Goal: Task Accomplishment & Management: Complete application form

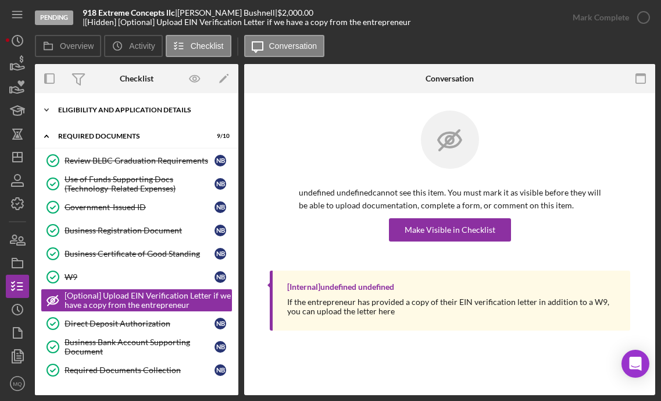
click at [167, 110] on div "Eligibility and Application Details" at bounding box center [141, 109] width 166 height 7
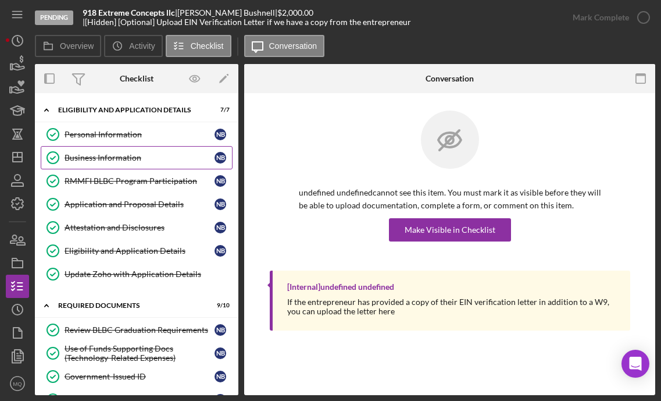
click at [138, 162] on div "Business Information" at bounding box center [140, 157] width 150 height 9
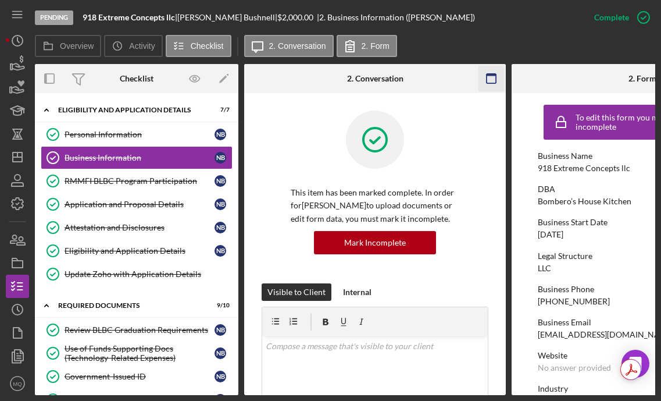
click at [491, 83] on icon "button" at bounding box center [491, 79] width 26 height 26
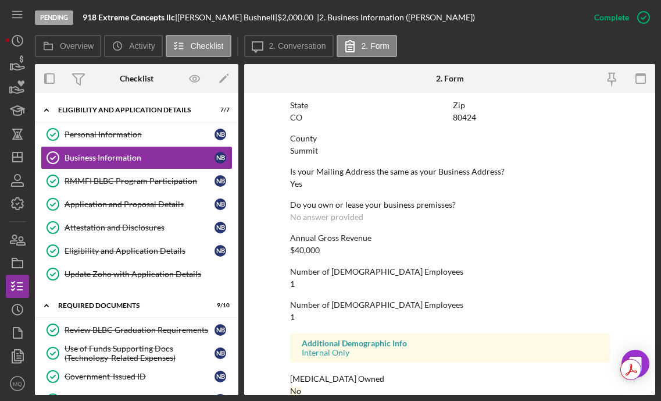
scroll to position [575, 0]
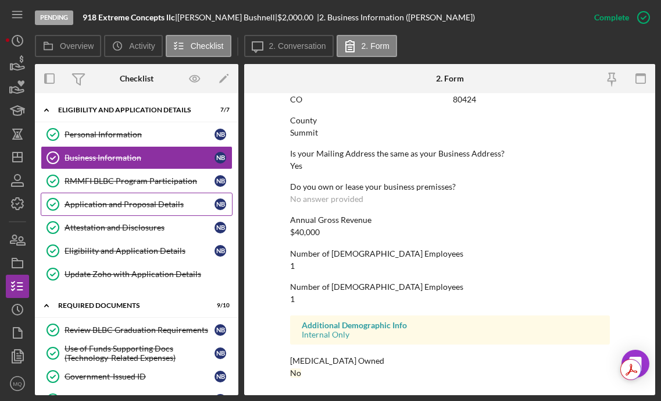
click at [126, 198] on link "Application and Proposal Details Application and Proposal Details N B" at bounding box center [137, 203] width 192 height 23
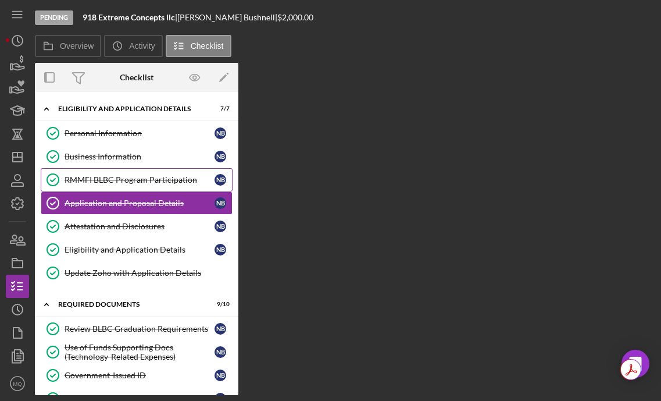
click at [140, 175] on div "RMMFI BLBC Program Participation" at bounding box center [140, 179] width 150 height 9
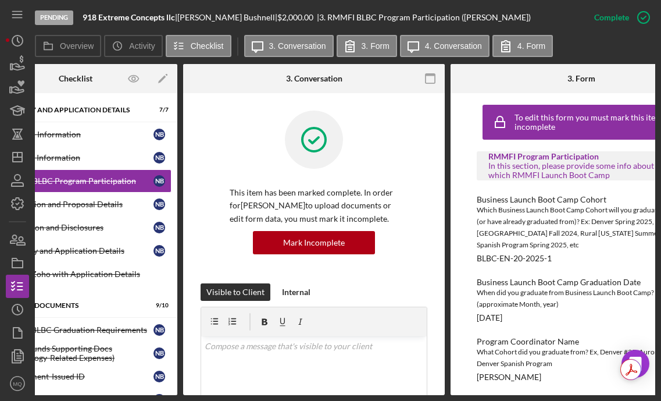
scroll to position [0, 59]
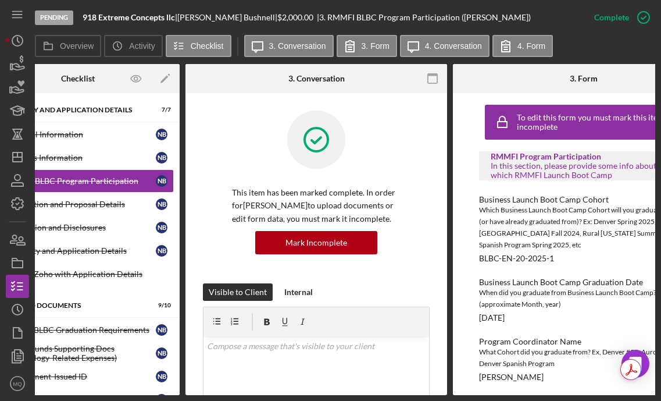
click at [428, 65] on div at bounding box center [432, 78] width 29 height 29
click at [431, 74] on g "button" at bounding box center [432, 78] width 9 height 9
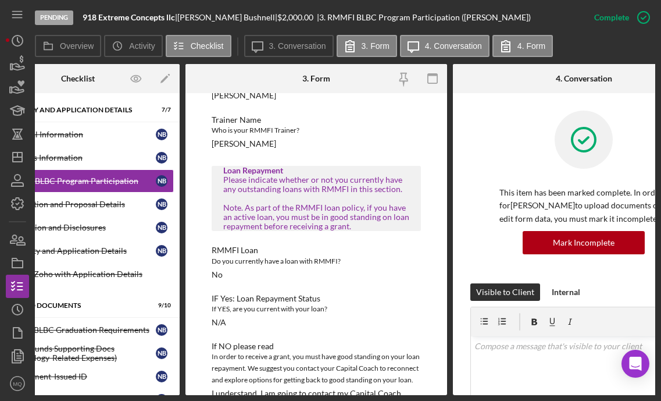
scroll to position [317, 0]
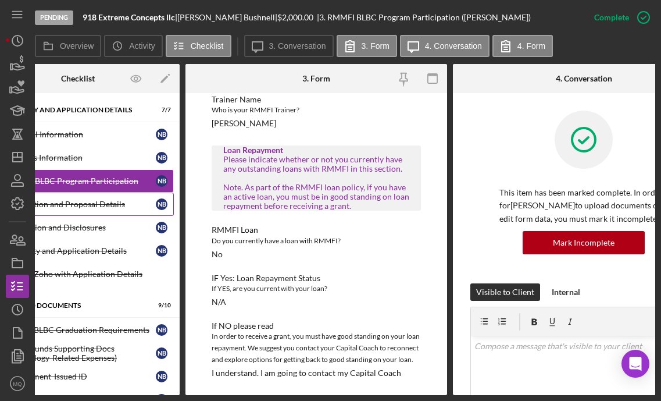
click at [101, 204] on div "Application and Proposal Details" at bounding box center [81, 203] width 150 height 9
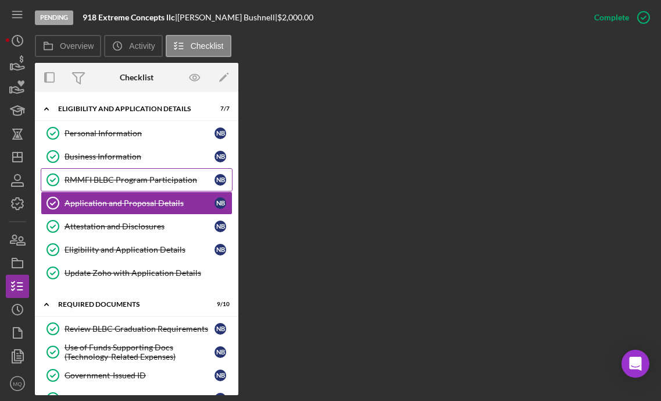
click at [170, 187] on link "RMMFI BLBC Program Participation RMMFI BLBC Program Participation N B" at bounding box center [137, 179] width 192 height 23
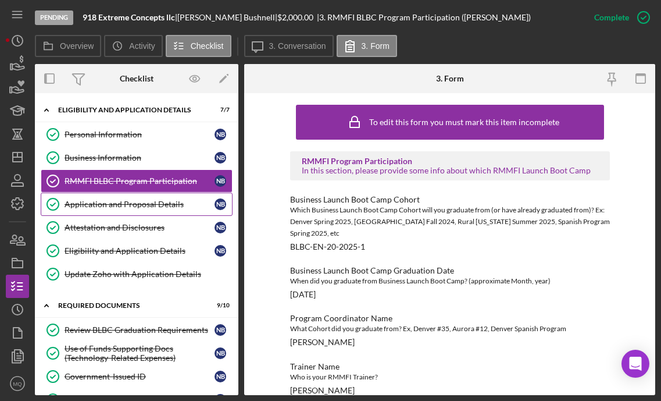
click at [182, 209] on link "Application and Proposal Details Application and Proposal Details N B" at bounding box center [137, 203] width 192 height 23
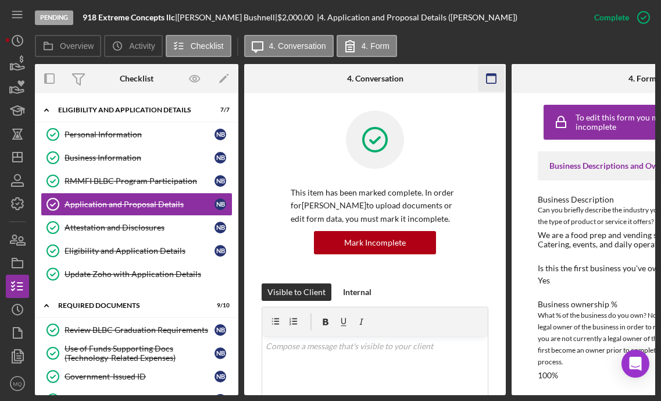
click at [491, 80] on icon "button" at bounding box center [491, 79] width 26 height 26
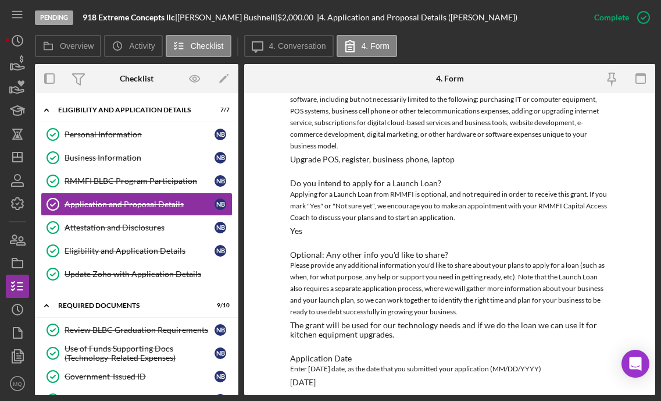
scroll to position [965, 0]
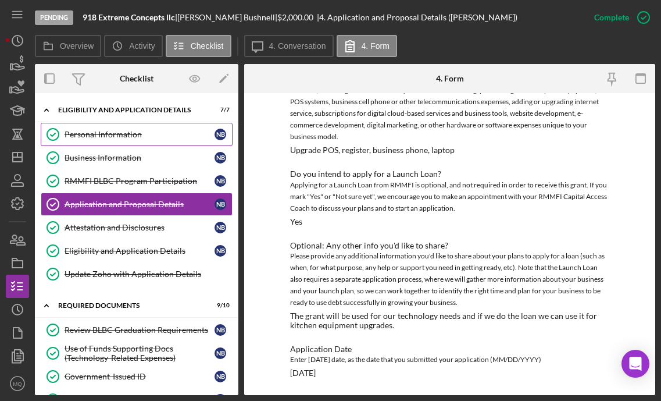
click at [144, 138] on div "Personal Information" at bounding box center [140, 134] width 150 height 9
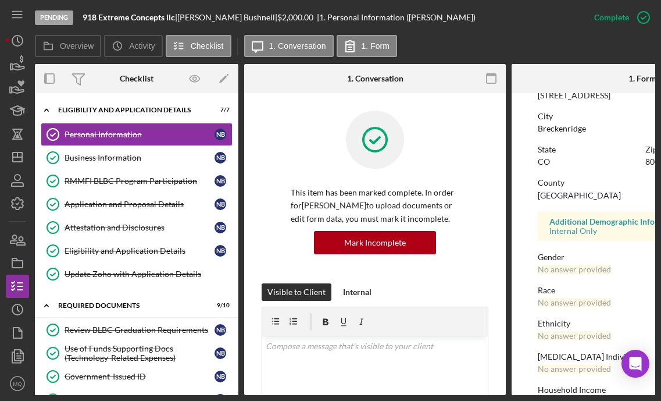
scroll to position [253, 0]
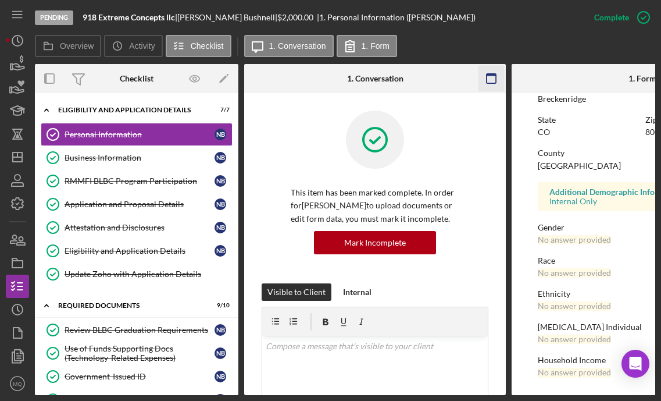
click at [491, 78] on icon "button" at bounding box center [491, 79] width 26 height 26
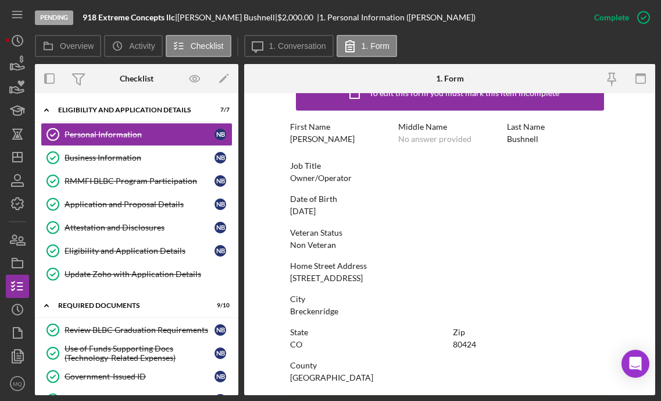
scroll to position [0, 0]
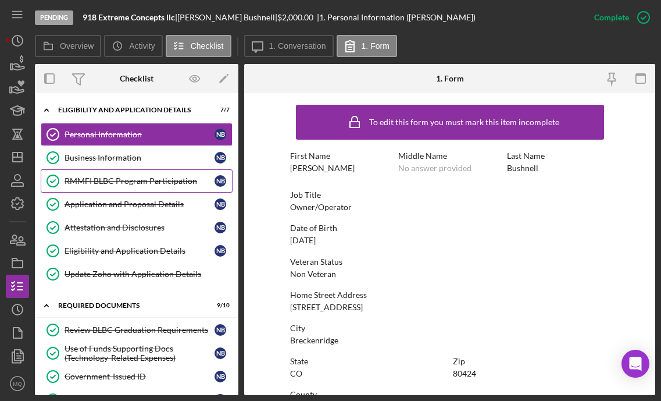
click at [149, 185] on link "RMMFI BLBC Program Participation RMMFI BLBC Program Participation N B" at bounding box center [137, 180] width 192 height 23
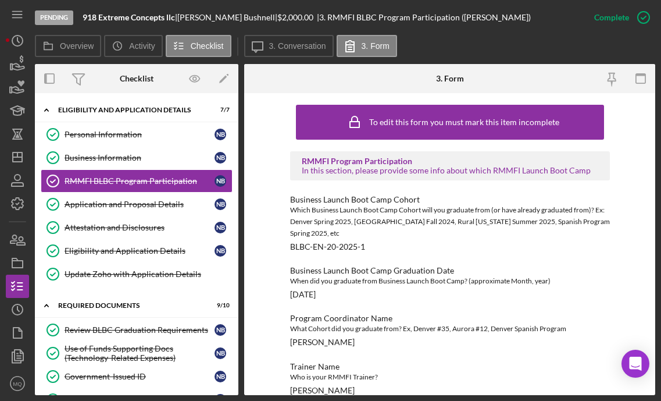
scroll to position [234, 0]
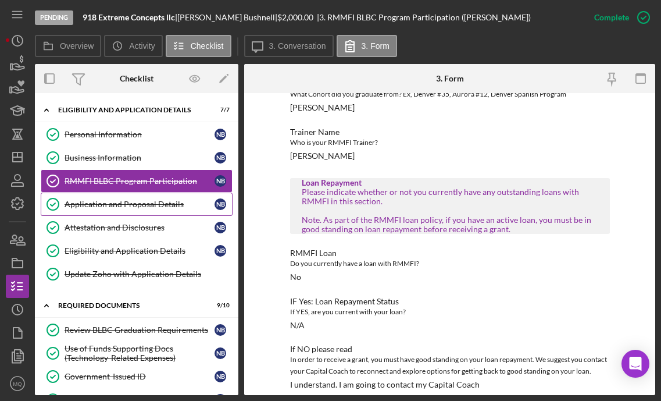
click at [110, 208] on div "Application and Proposal Details" at bounding box center [140, 203] width 150 height 9
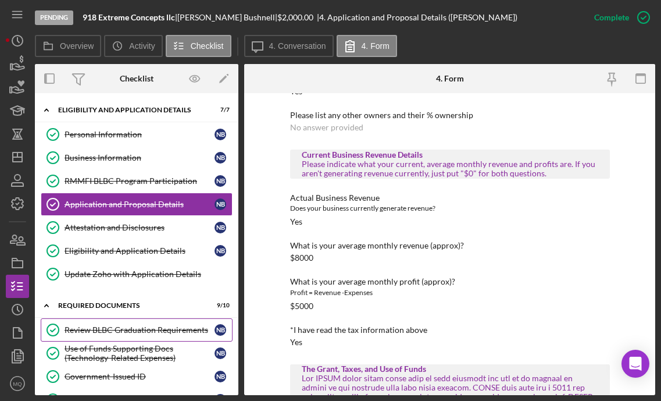
scroll to position [272, 0]
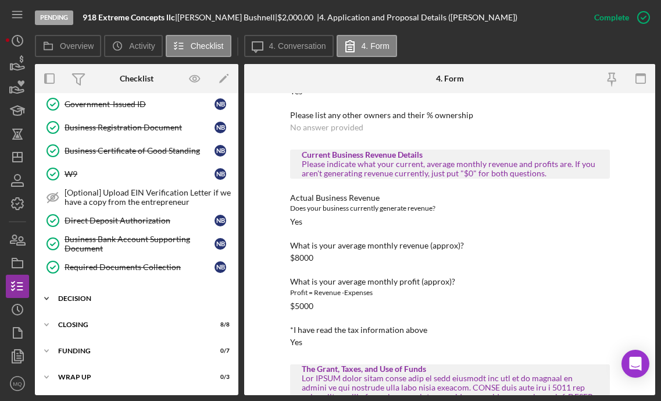
click at [97, 301] on div "Decision" at bounding box center [141, 298] width 166 height 7
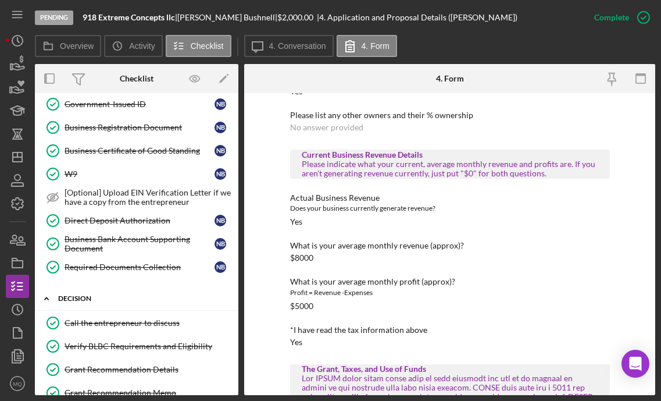
scroll to position [464, 0]
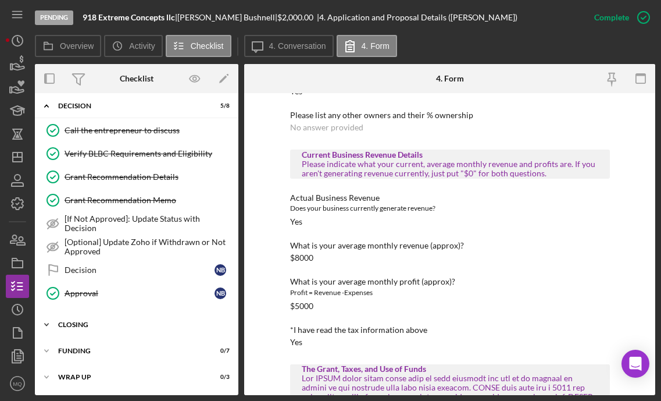
click at [97, 321] on div "Closing" at bounding box center [141, 324] width 166 height 7
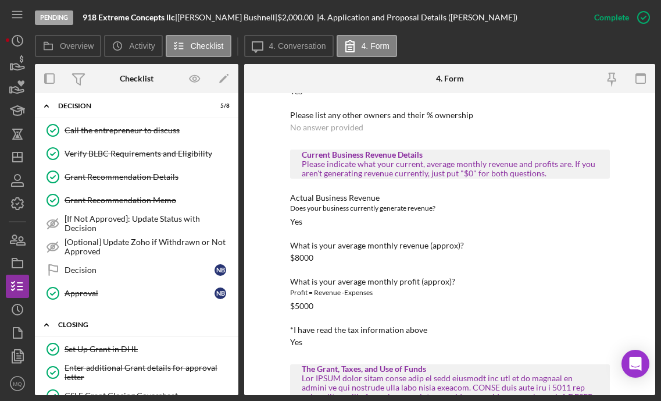
scroll to position [657, 0]
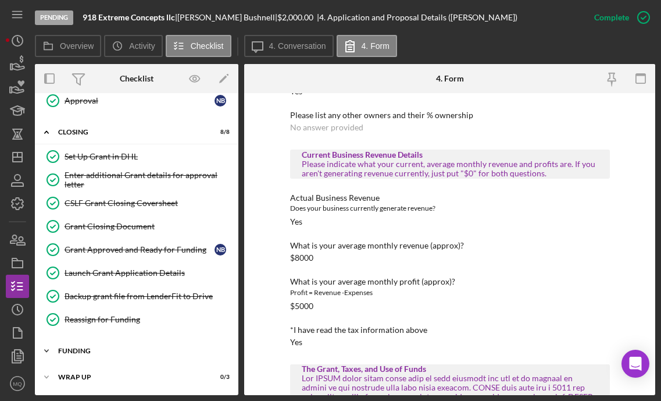
click at [94, 345] on div "Icon/Expander Funding 0 / 7" at bounding box center [136, 350] width 203 height 23
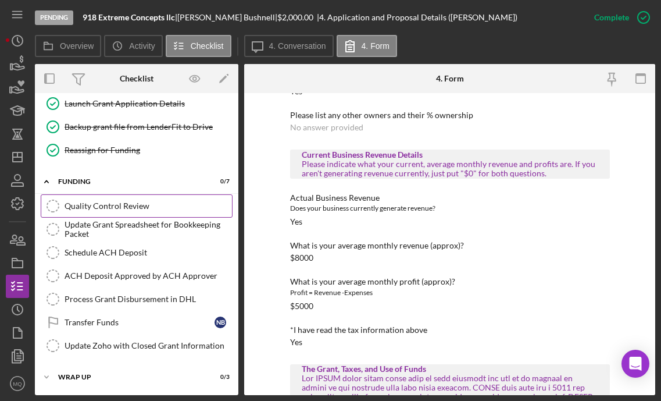
click at [155, 205] on div "Quality Control Review" at bounding box center [148, 205] width 167 height 9
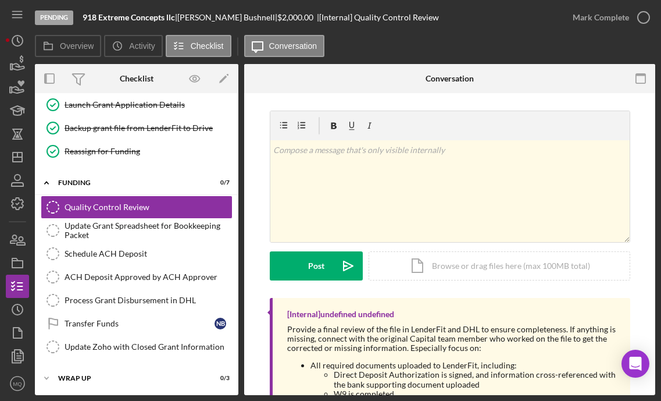
scroll to position [826, 0]
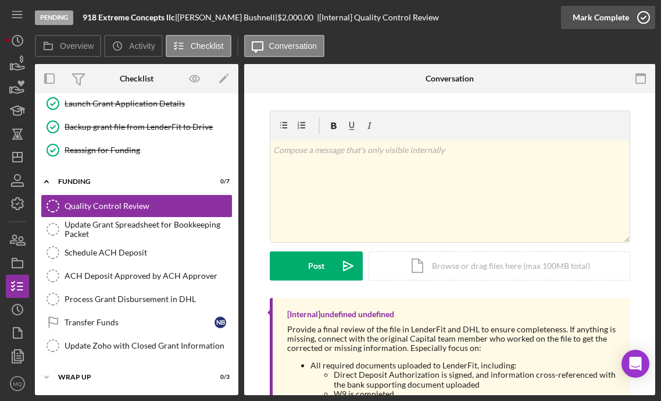
click at [555, 16] on icon "button" at bounding box center [643, 17] width 29 height 29
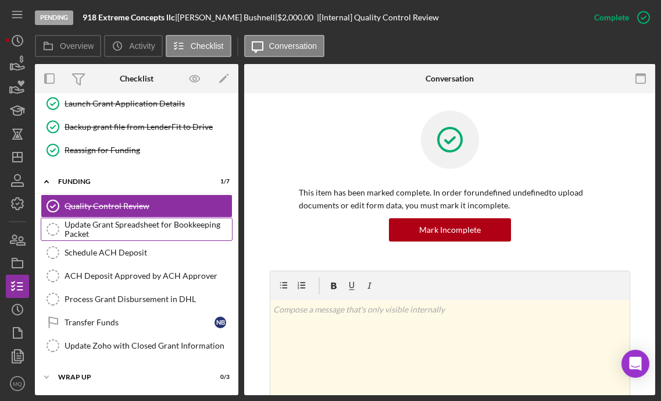
click at [138, 227] on div "Update Grant Spreadsheet for Bookkeeping Packet" at bounding box center [148, 229] width 167 height 19
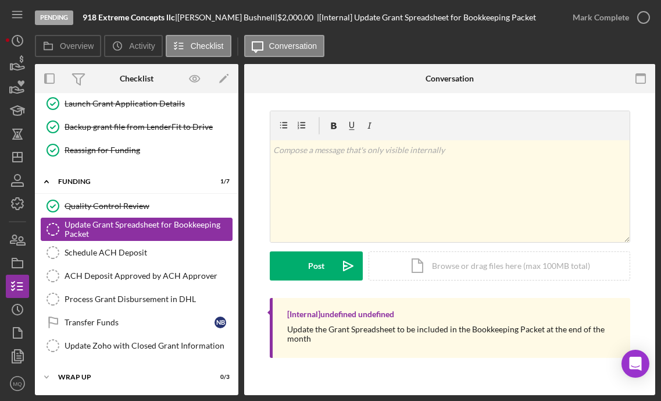
scroll to position [826, 0]
click at [140, 255] on div "Schedule ACH Deposit" at bounding box center [148, 252] width 167 height 9
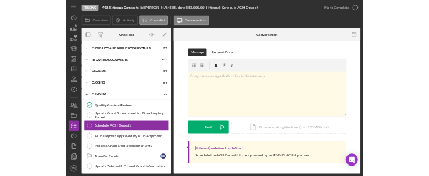
scroll to position [33, 0]
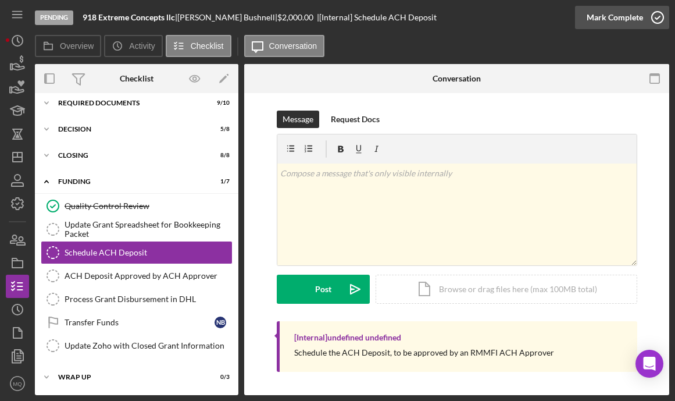
click at [555, 17] on icon "button" at bounding box center [657, 17] width 29 height 29
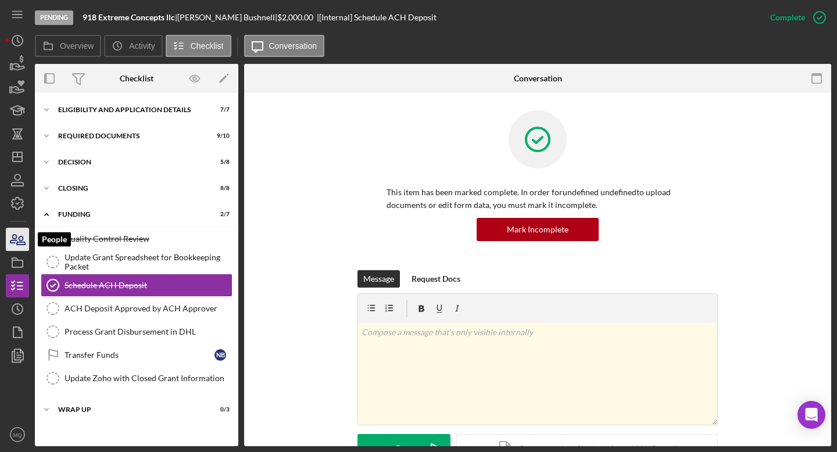
click at [13, 241] on icon "button" at bounding box center [17, 239] width 29 height 29
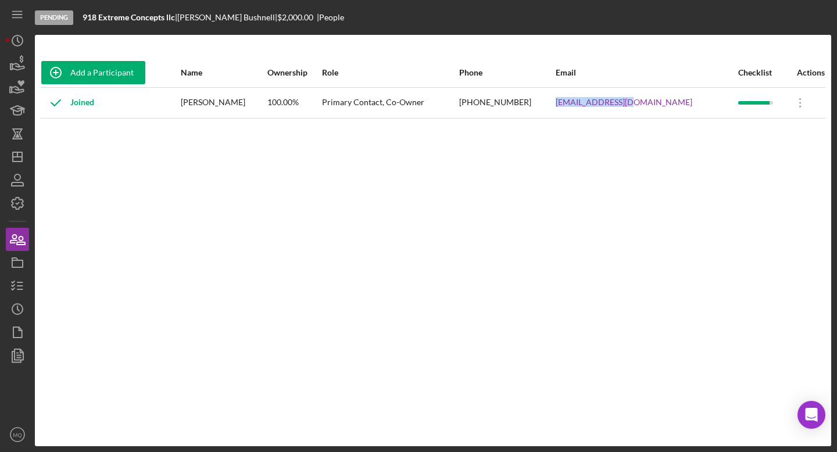
drag, startPoint x: 682, startPoint y: 105, endPoint x: 597, endPoint y: 102, distance: 84.9
click at [555, 102] on tr "Joined [PERSON_NAME] 100.00% Primary Contact, Co-Owner [PHONE_NUMBER] [EMAIL_AD…" at bounding box center [433, 102] width 785 height 31
copy tr "[EMAIL_ADDRESS][DOMAIN_NAME]"
click at [23, 285] on icon "button" at bounding box center [17, 285] width 29 height 29
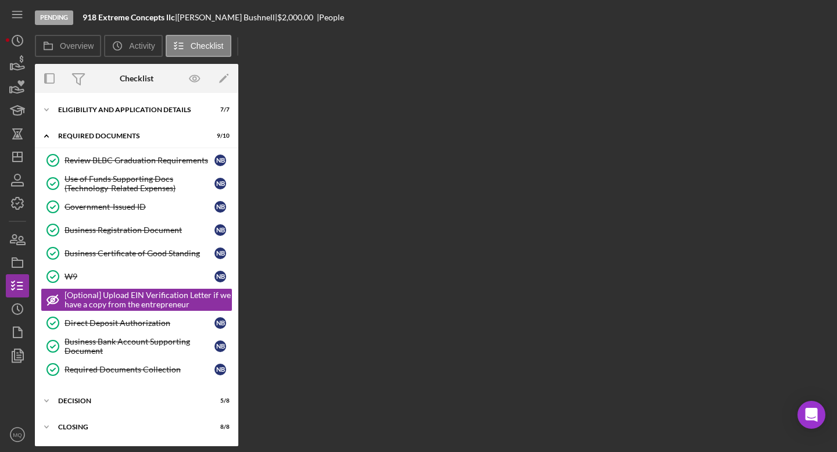
scroll to position [30, 0]
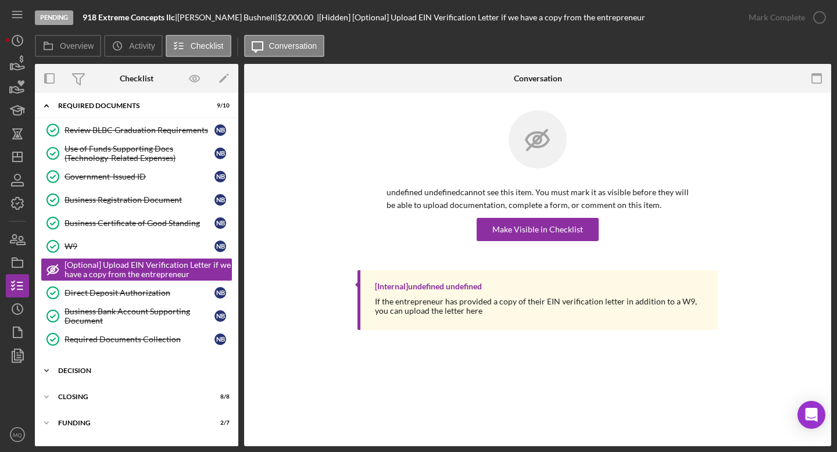
click at [100, 363] on div "Icon/Expander Decision 5 / 8" at bounding box center [136, 370] width 203 height 23
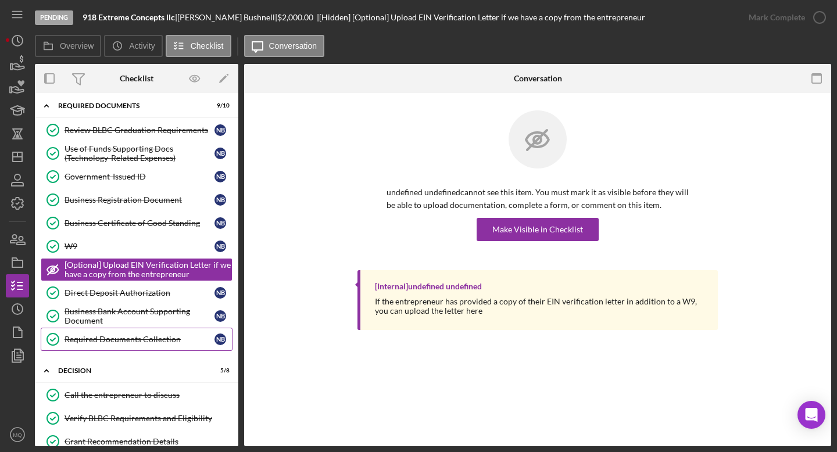
scroll to position [244, 0]
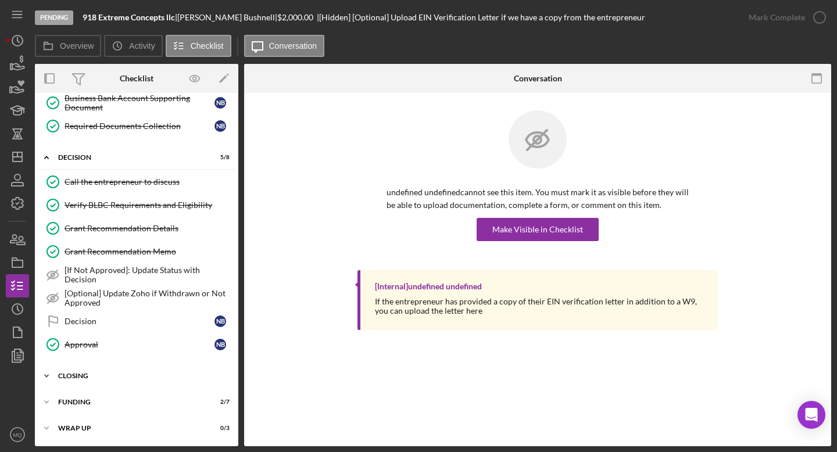
click at [90, 377] on div "Closing" at bounding box center [141, 376] width 166 height 7
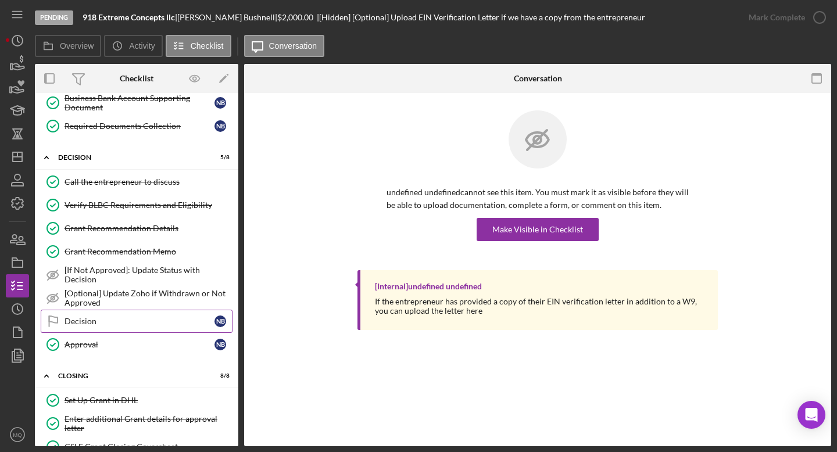
scroll to position [436, 0]
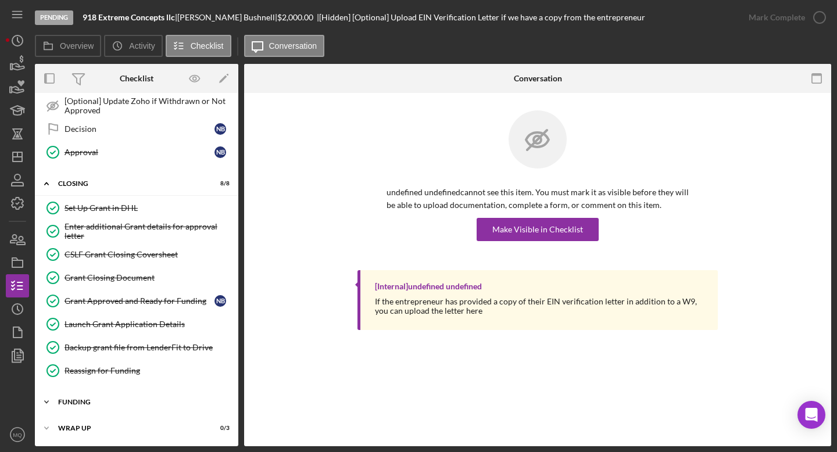
click at [84, 400] on div "Icon/Expander Funding 2 / 7" at bounding box center [136, 402] width 203 height 23
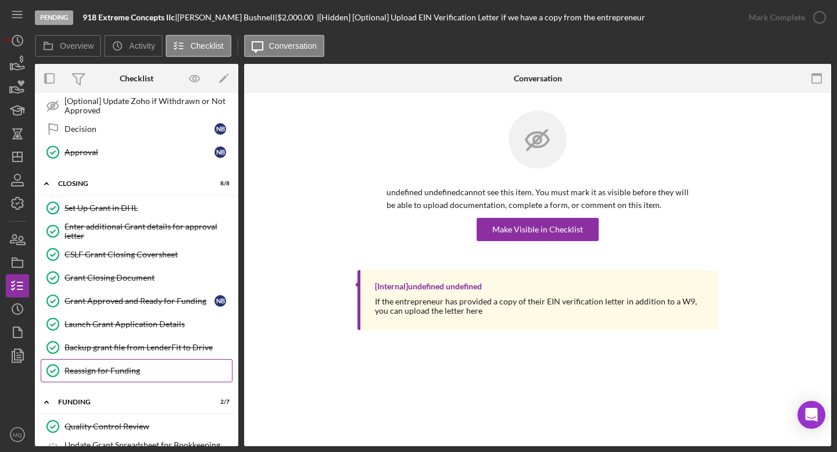
scroll to position [605, 0]
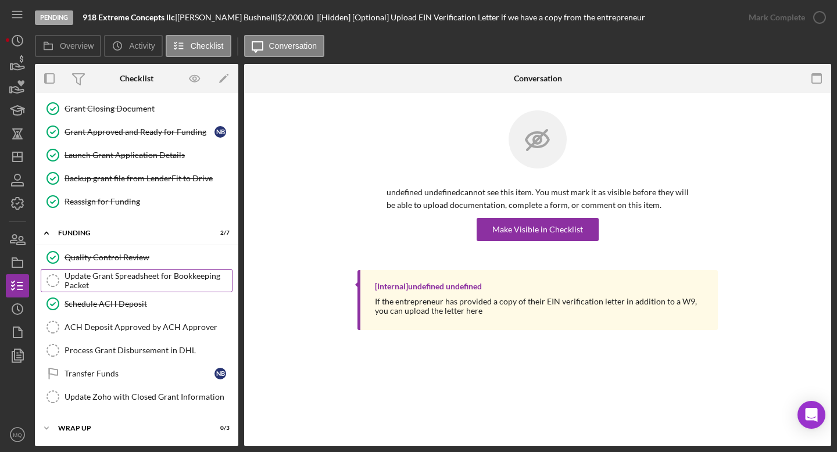
click at [146, 279] on div "Update Grant Spreadsheet for Bookkeeping Packet" at bounding box center [148, 280] width 167 height 19
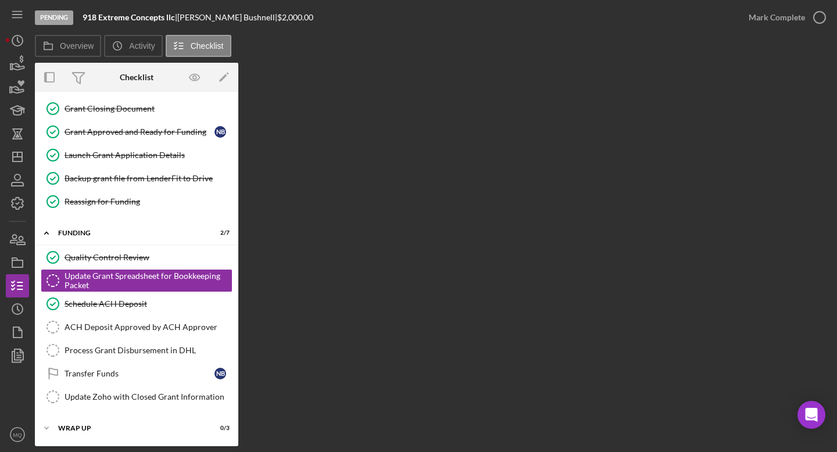
scroll to position [605, 0]
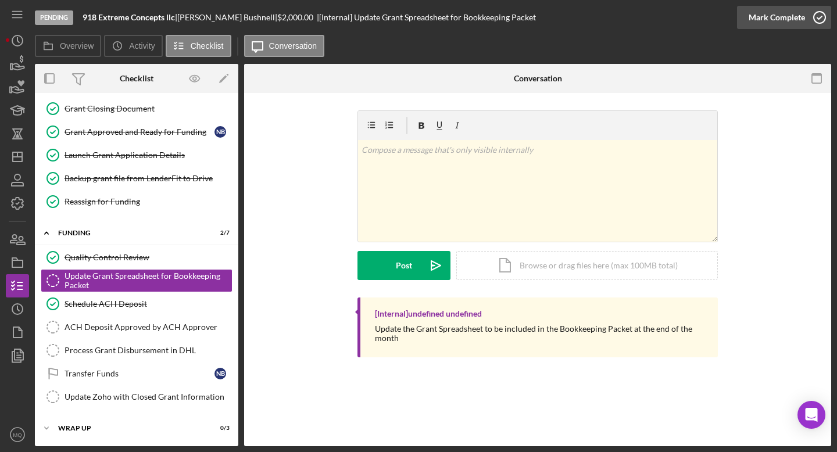
click at [555, 23] on icon "button" at bounding box center [819, 17] width 29 height 29
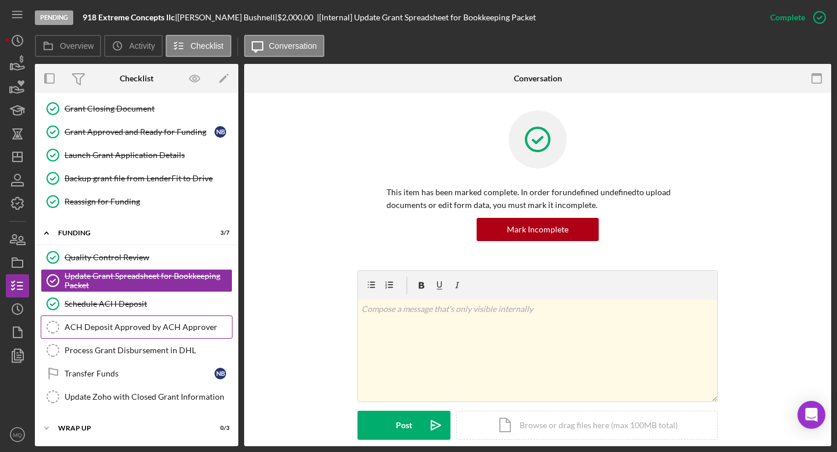
click at [178, 336] on link "ACH Deposit Approved by ACH Approver ACH Deposit Approved by ACH Approver" at bounding box center [137, 327] width 192 height 23
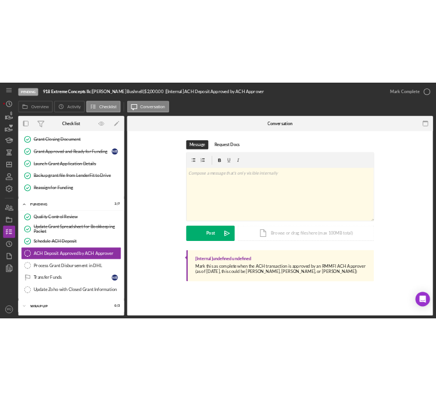
scroll to position [605, 0]
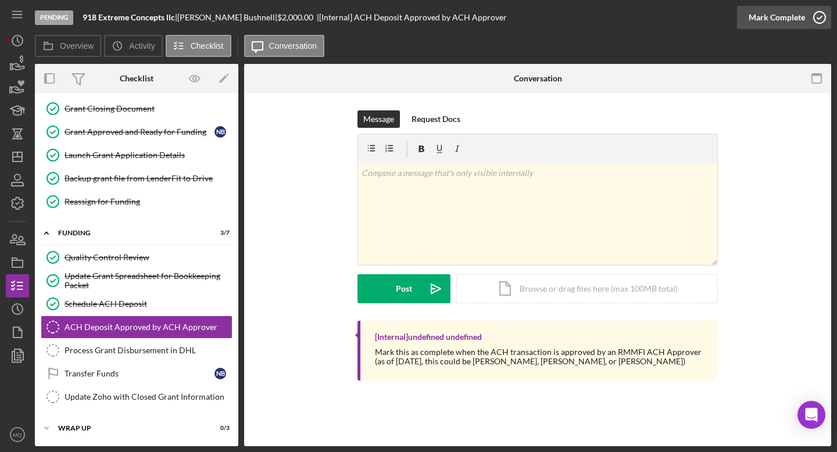
click at [555, 28] on div "Mark Complete" at bounding box center [784, 17] width 94 height 35
click at [555, 17] on icon "button" at bounding box center [819, 17] width 29 height 29
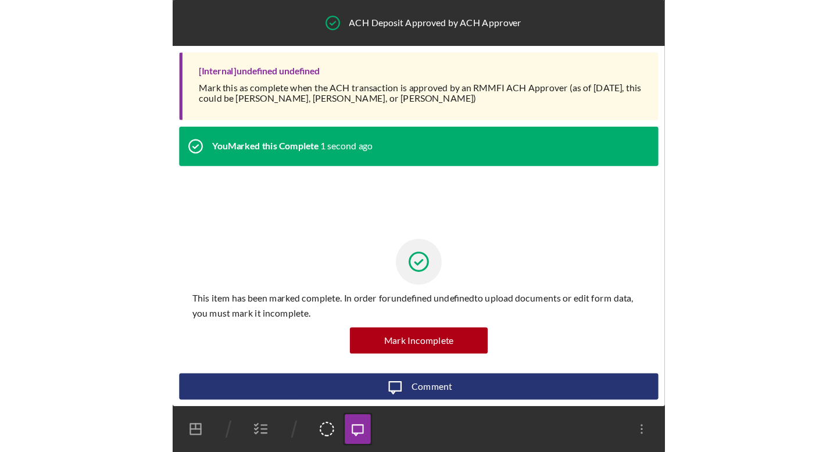
scroll to position [0, 0]
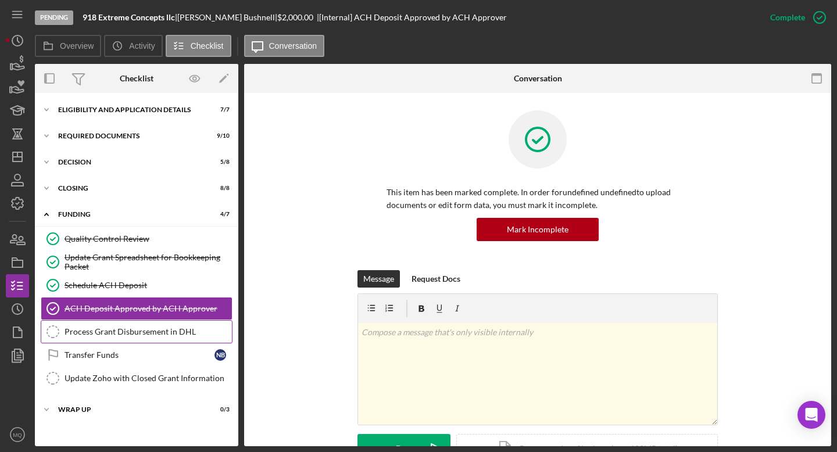
click at [165, 328] on div "Process Grant Disbursement in DHL" at bounding box center [148, 331] width 167 height 9
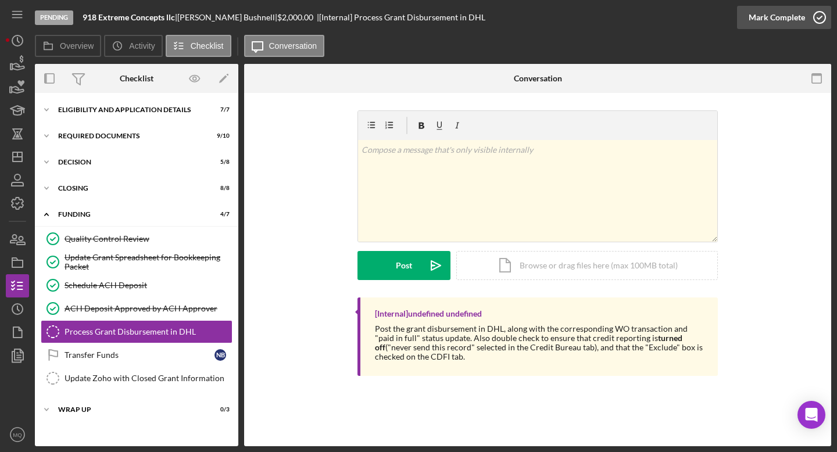
click at [555, 15] on icon "button" at bounding box center [819, 17] width 29 height 29
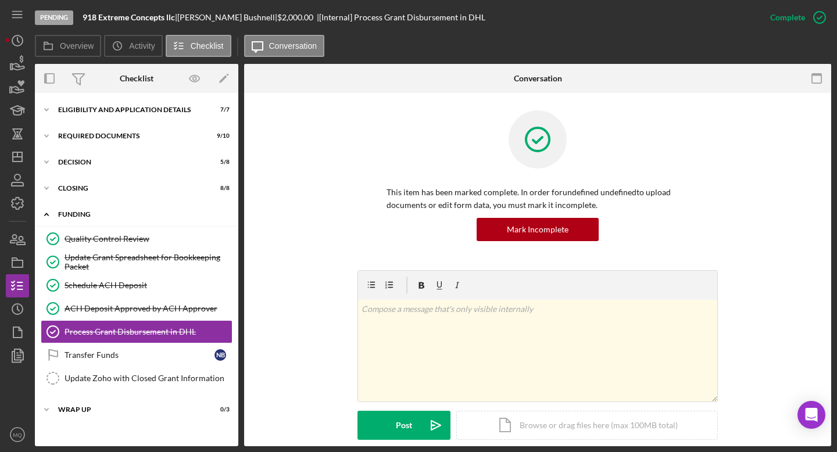
click at [127, 220] on div "Icon/Expander Funding 5 / 7" at bounding box center [136, 215] width 203 height 24
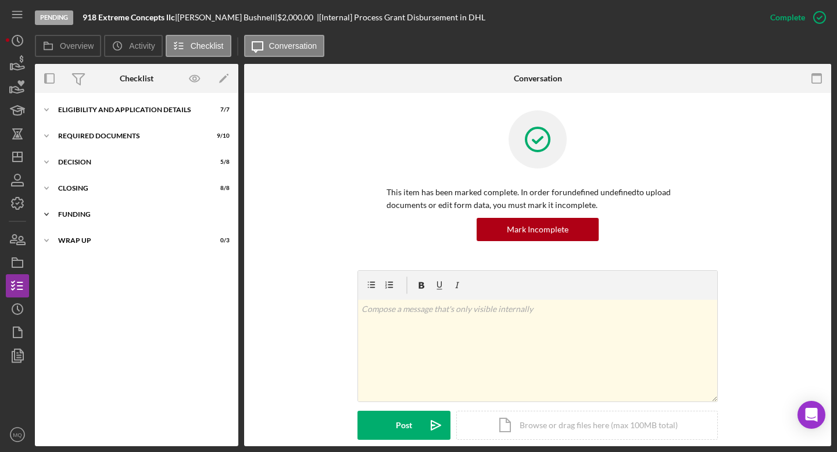
click at [116, 219] on div "Icon/Expander Funding 5 / 7" at bounding box center [136, 214] width 203 height 23
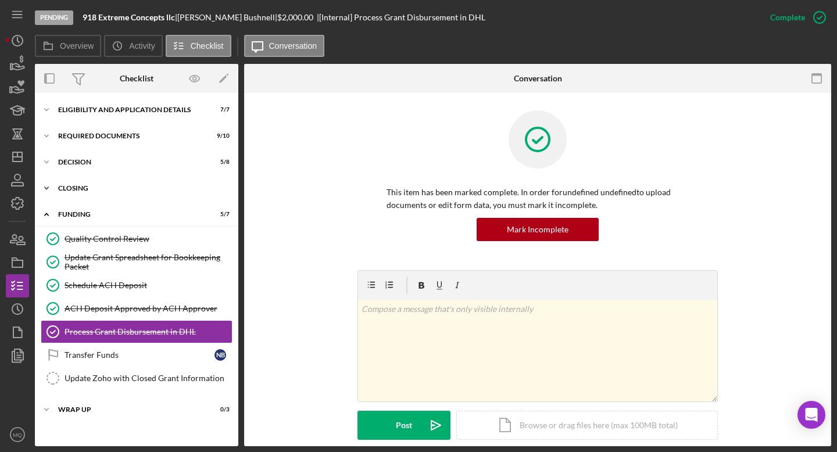
click at [109, 198] on div "Icon/Expander Closing 8 / 8" at bounding box center [136, 188] width 203 height 23
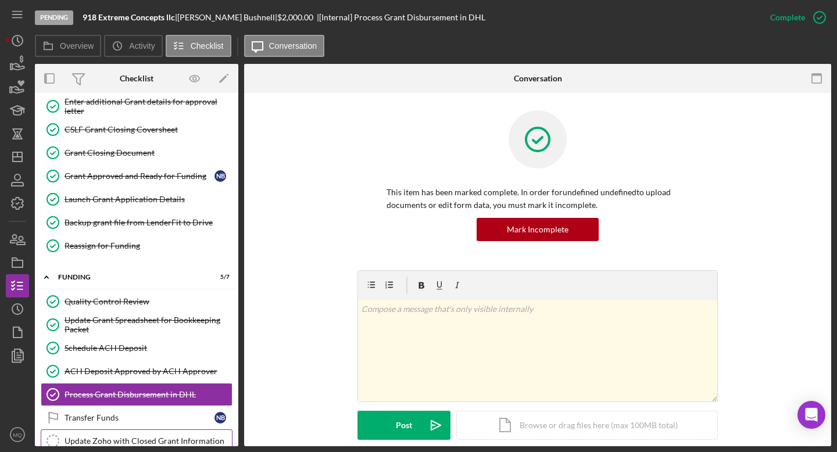
scroll to position [174, 0]
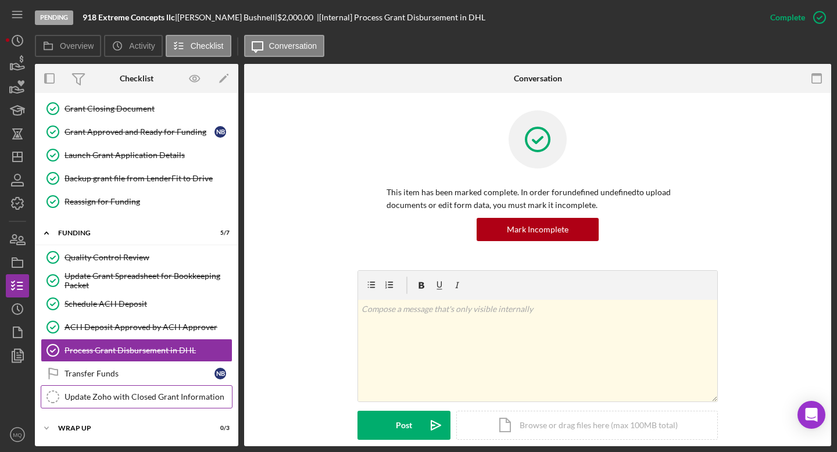
click at [149, 395] on div "Update Zoho with Closed Grant Information" at bounding box center [148, 396] width 167 height 9
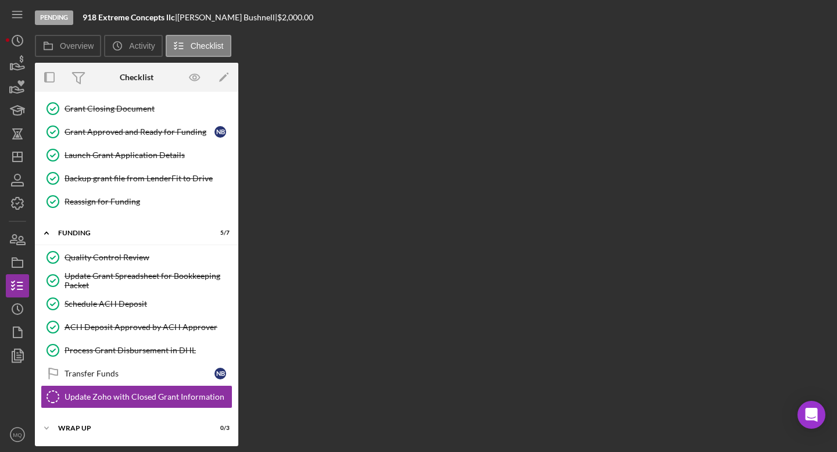
scroll to position [174, 0]
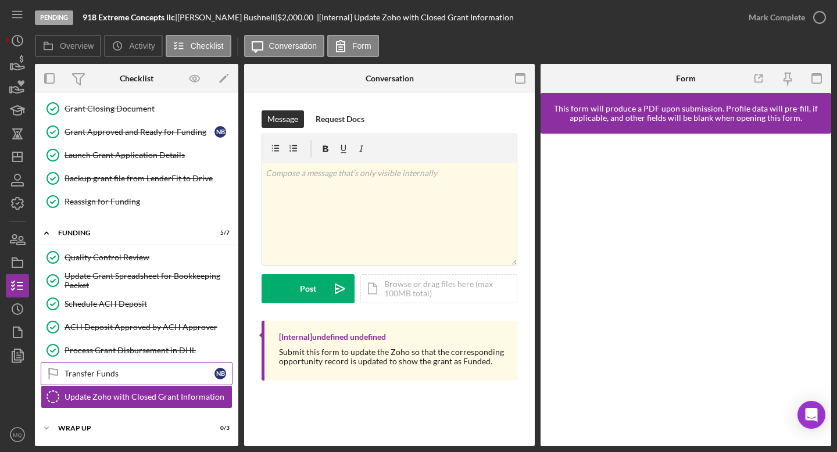
click at [154, 362] on link "Transfer Funds Transfer Funds N B" at bounding box center [137, 373] width 192 height 23
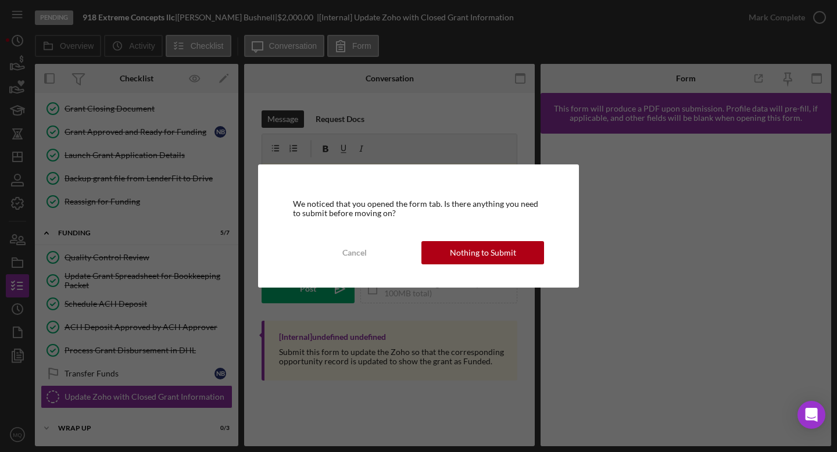
click at [532, 237] on div "We noticed that you opened the form tab. Is there anything you need to submit b…" at bounding box center [418, 226] width 321 height 123
click at [521, 249] on button "Nothing to Submit" at bounding box center [482, 252] width 123 height 23
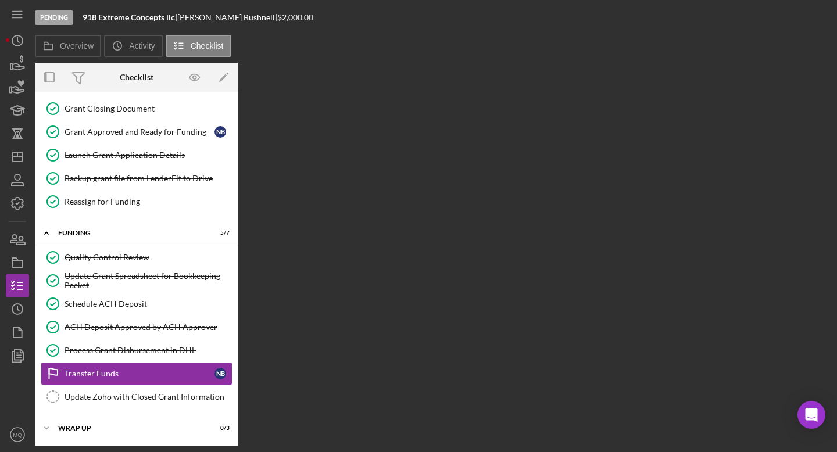
scroll to position [174, 0]
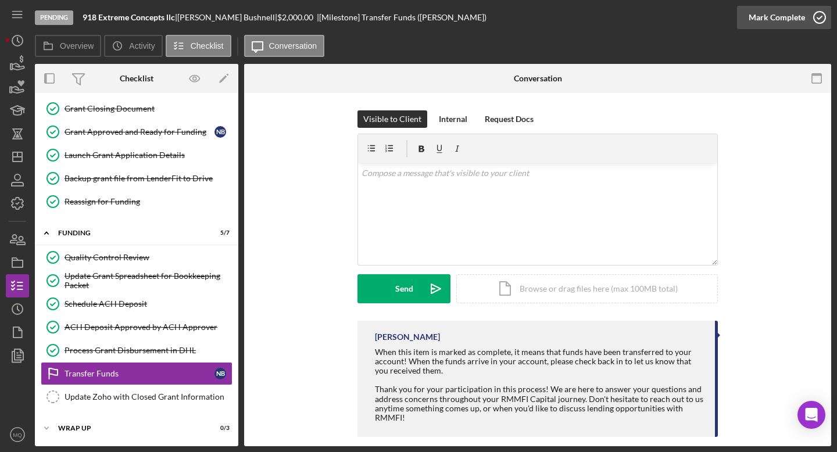
click at [555, 11] on icon "button" at bounding box center [819, 17] width 29 height 29
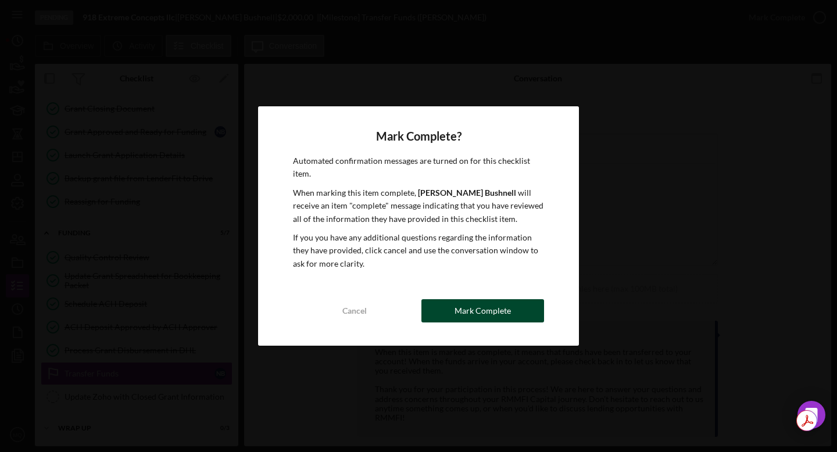
click at [491, 314] on div "Mark Complete" at bounding box center [483, 310] width 56 height 23
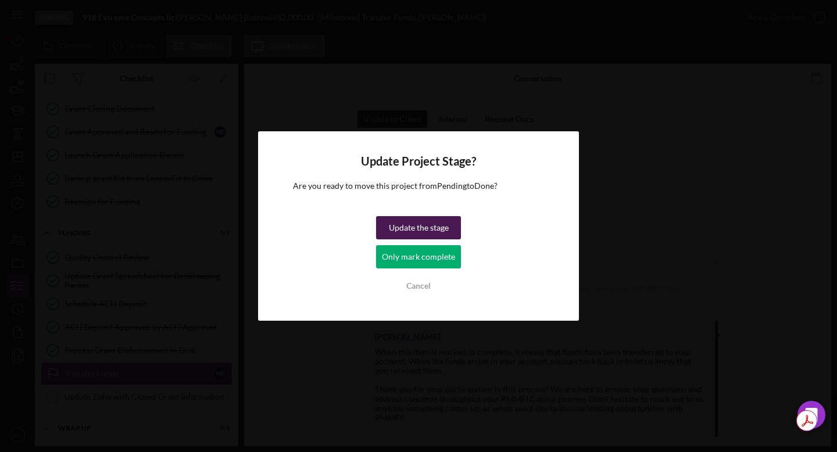
click at [442, 226] on div "Update the stage" at bounding box center [419, 227] width 60 height 23
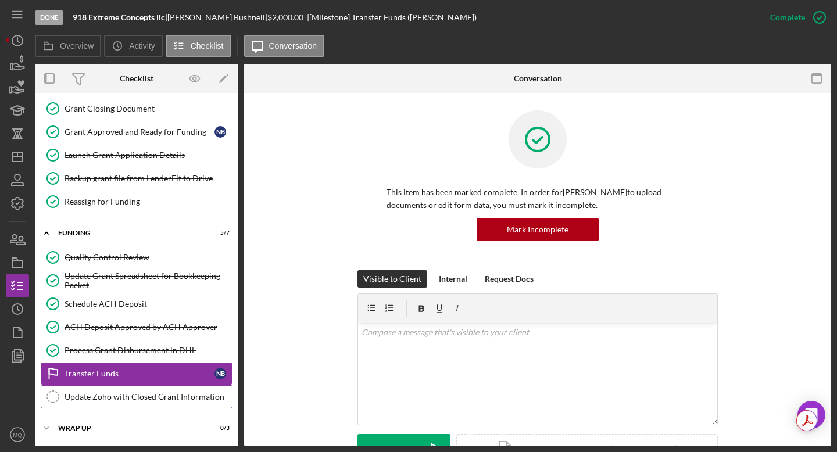
click at [180, 387] on link "Update Zoho with Closed Grant Information Update Zoho with Closed Grant Informa…" at bounding box center [137, 396] width 192 height 23
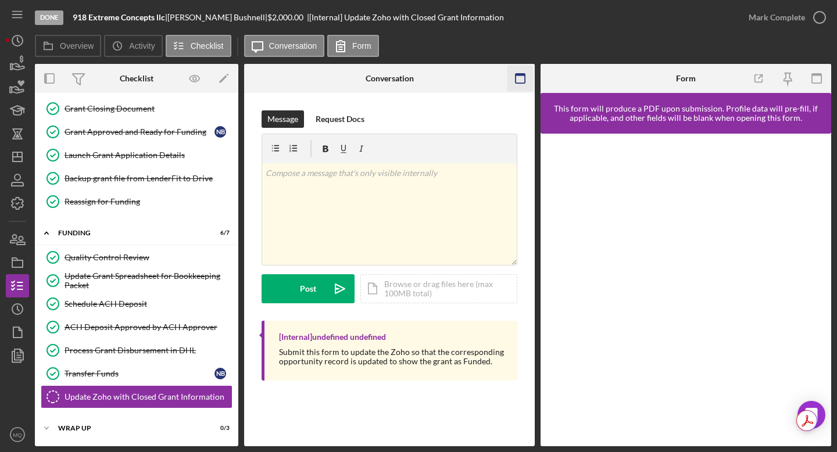
click at [517, 76] on icon "button" at bounding box center [520, 79] width 26 height 26
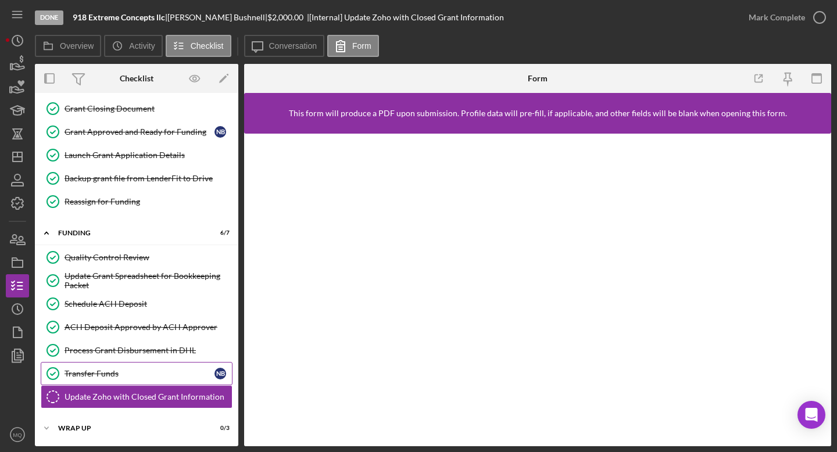
click at [136, 375] on div "Transfer Funds" at bounding box center [140, 373] width 150 height 9
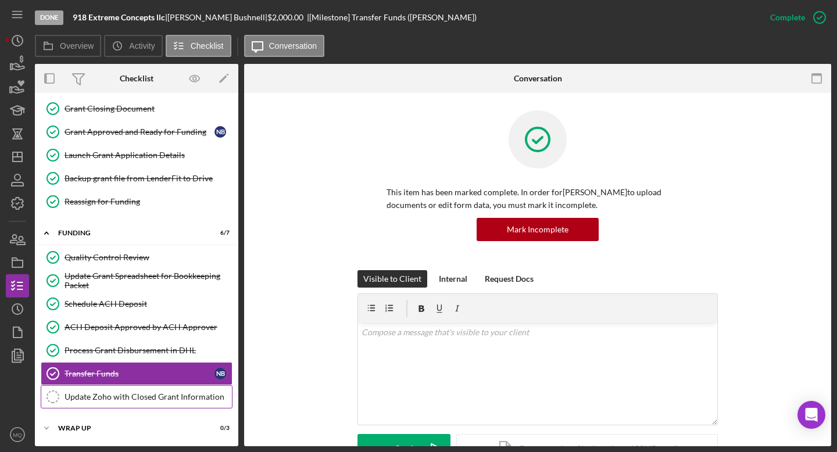
click at [142, 394] on div "Update Zoho with Closed Grant Information" at bounding box center [148, 396] width 167 height 9
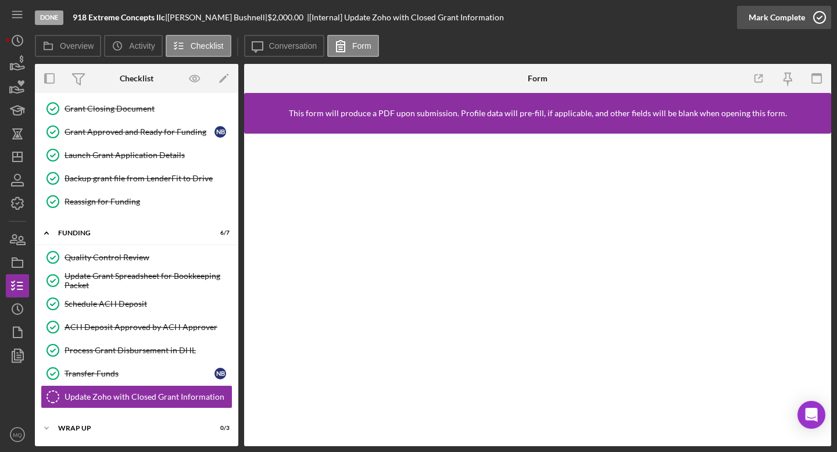
click at [555, 14] on icon "button" at bounding box center [819, 17] width 29 height 29
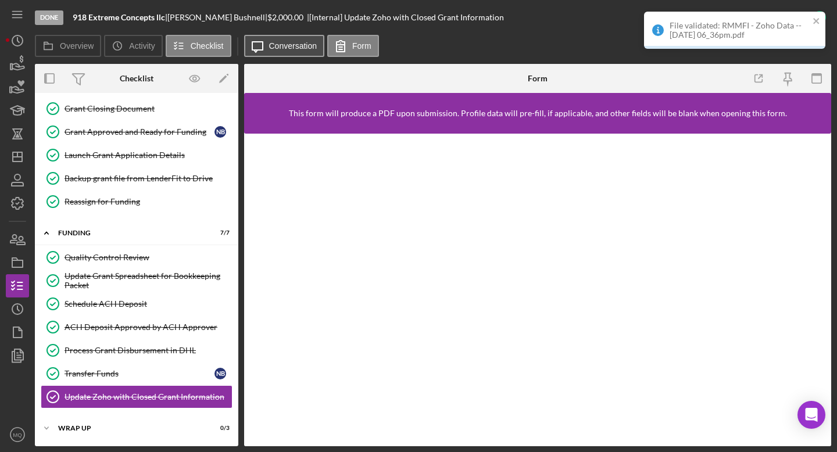
click at [292, 52] on button "Icon/Message Conversation" at bounding box center [284, 46] width 81 height 22
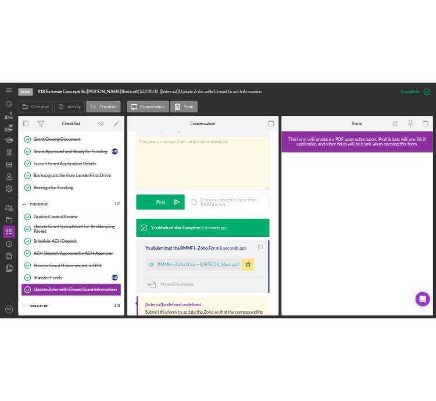
scroll to position [252, 0]
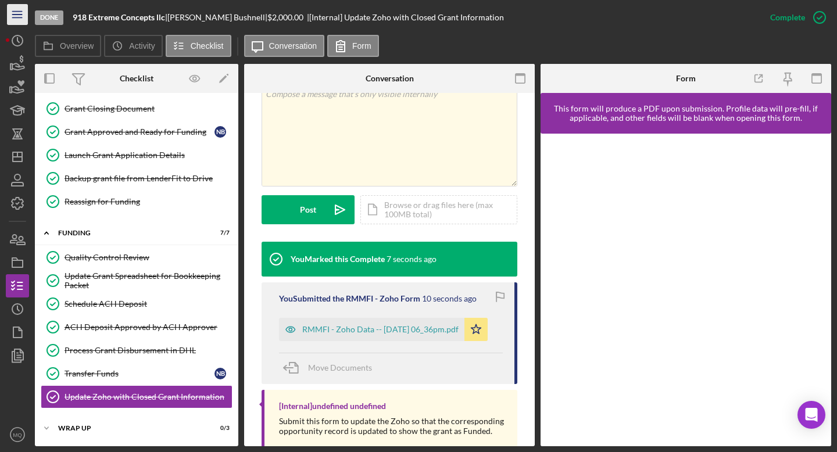
click at [16, 16] on icon "Icon/Menu" at bounding box center [18, 15] width 26 height 26
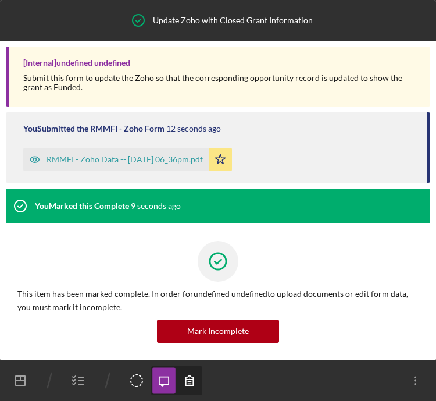
scroll to position [0, 0]
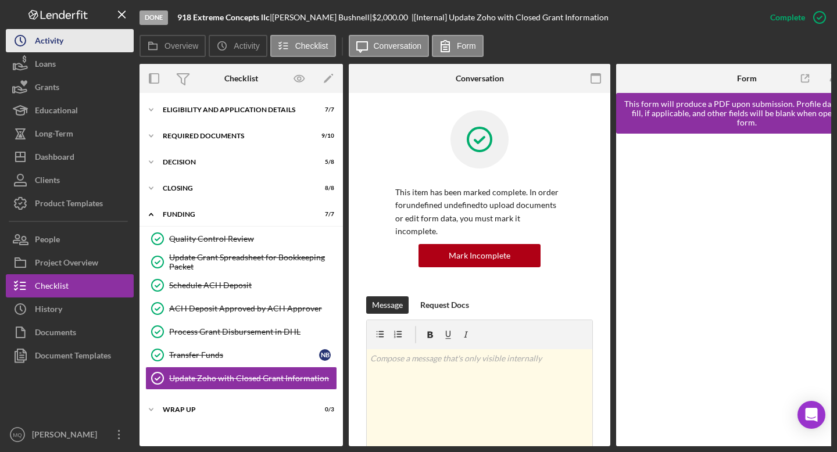
click at [54, 33] on div "Activity" at bounding box center [49, 42] width 28 height 26
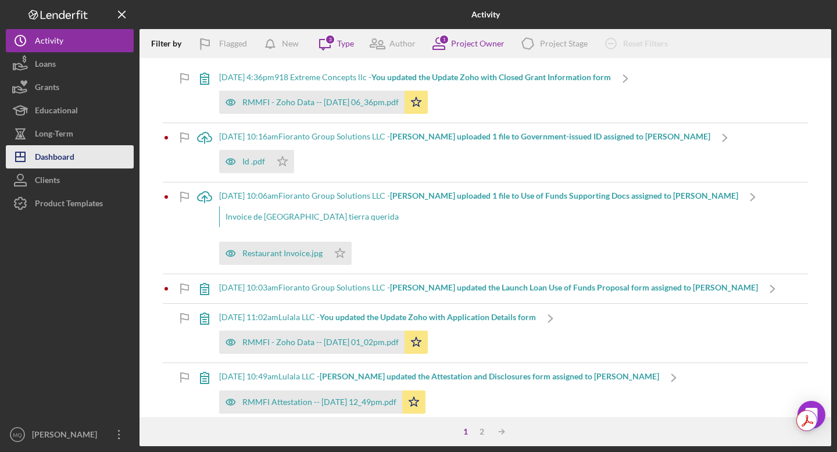
click at [68, 162] on div "Dashboard" at bounding box center [55, 158] width 40 height 26
